Goal: Information Seeking & Learning: Learn about a topic

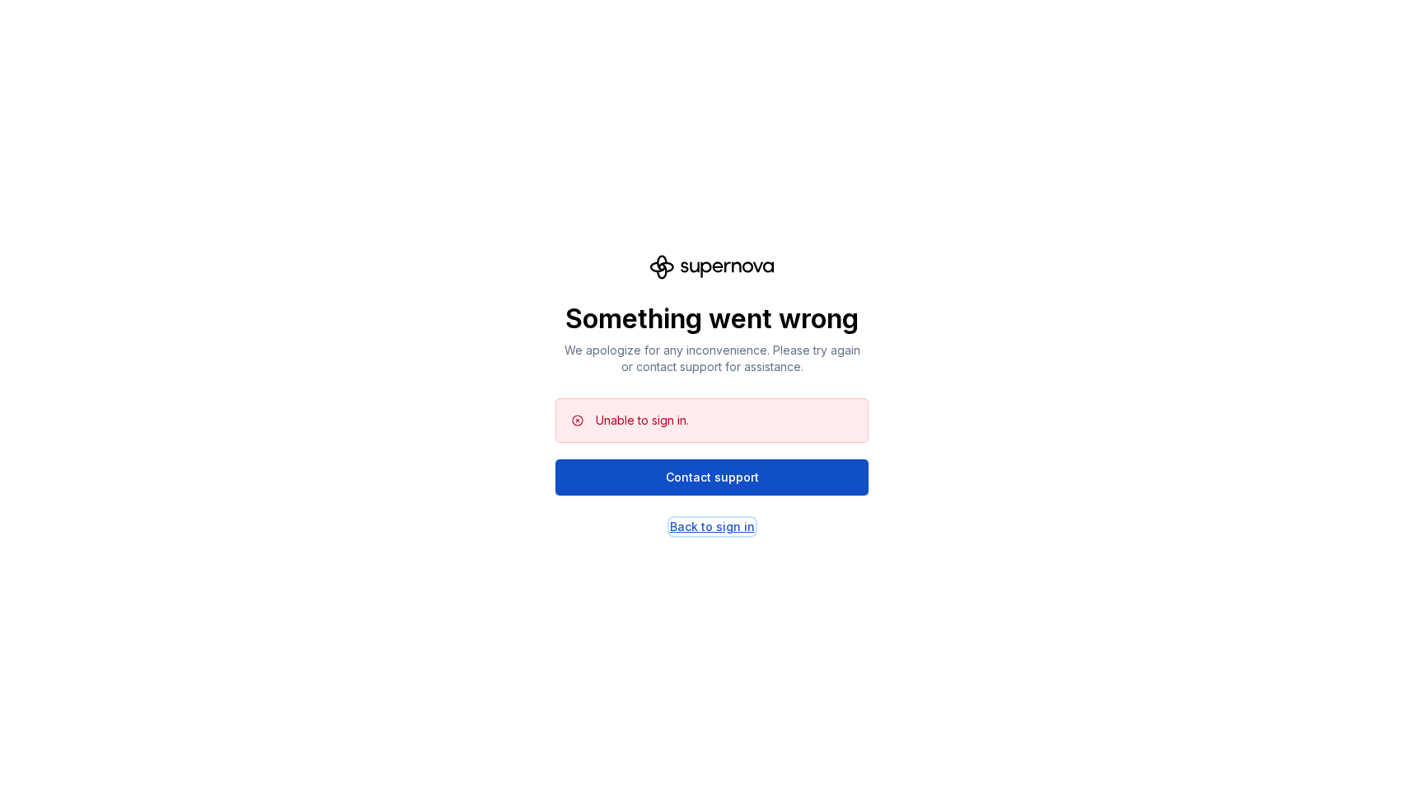
click at [715, 529] on div "Back to sign in" at bounding box center [712, 526] width 85 height 16
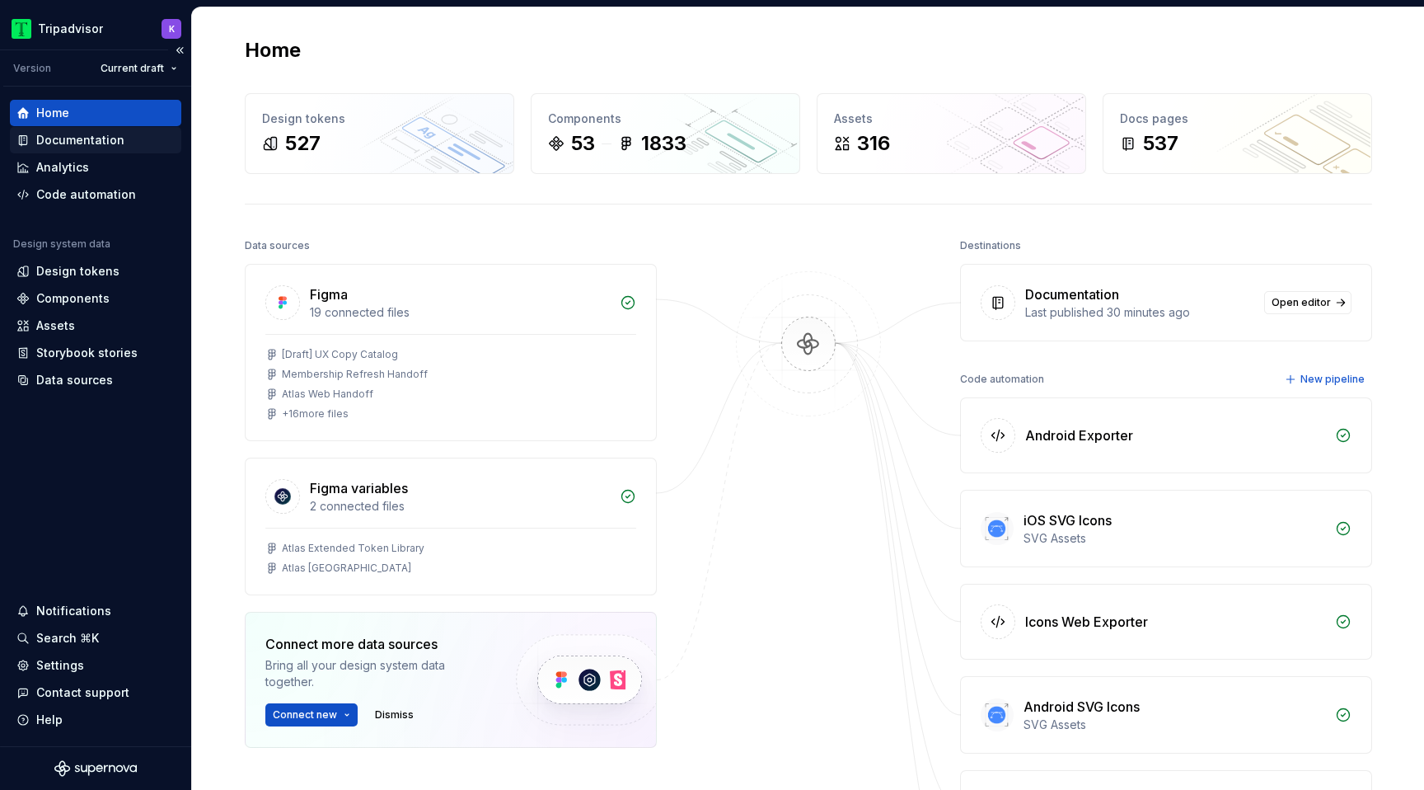
click at [64, 129] on div "Documentation" at bounding box center [95, 140] width 171 height 26
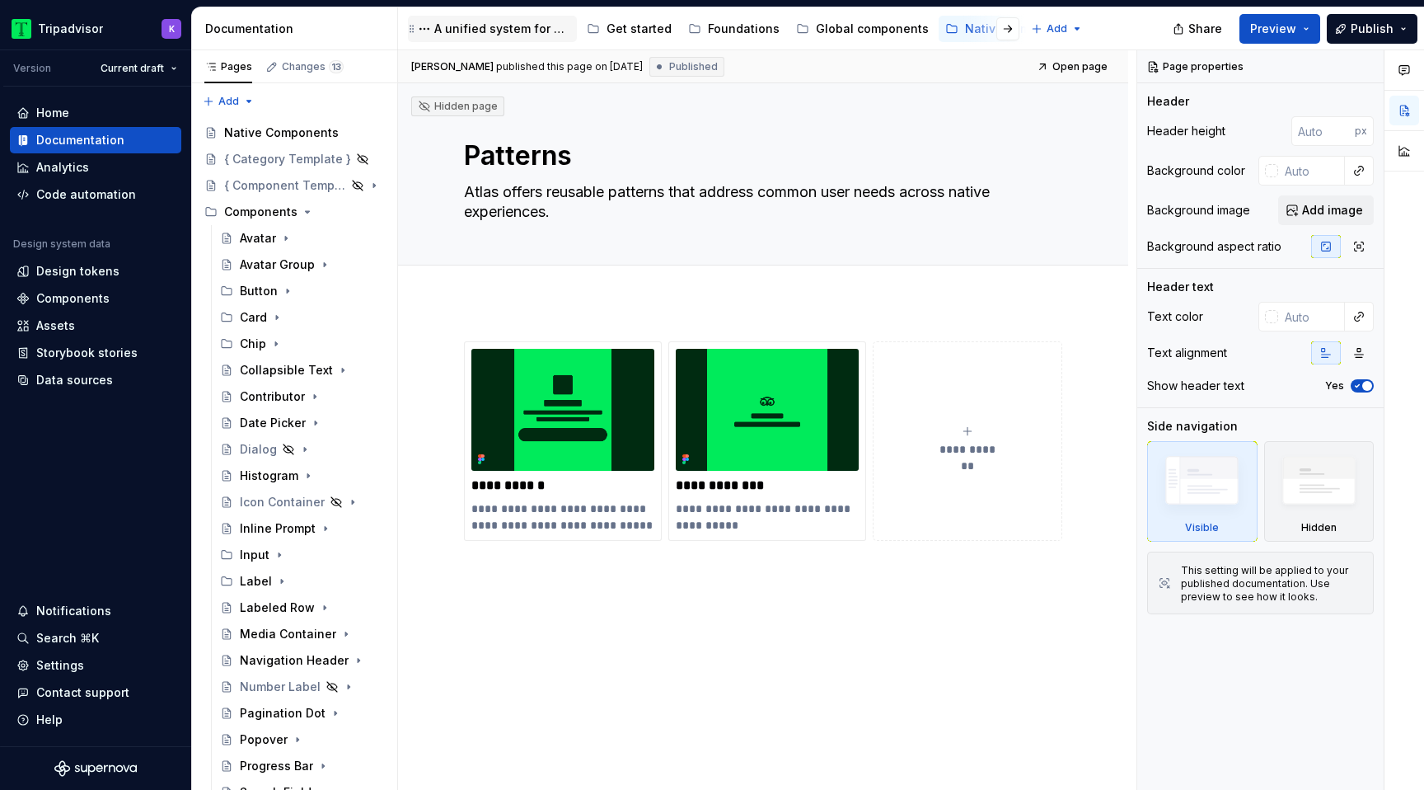
type textarea "*"
